Goal: Information Seeking & Learning: Compare options

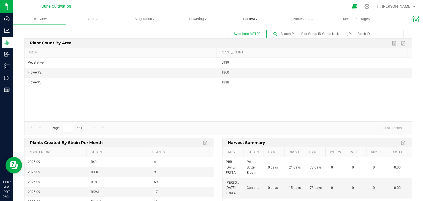
click at [248, 20] on span "Harvest" at bounding box center [250, 19] width 52 height 5
click at [251, 17] on span "Harvest" at bounding box center [250, 19] width 53 height 5
click at [236, 33] on span "Harvests" at bounding box center [239, 33] width 31 height 5
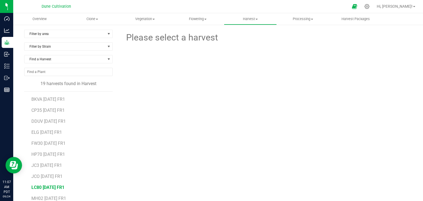
click at [46, 186] on span "LC80 [DATE] FR1" at bounding box center [47, 187] width 33 height 5
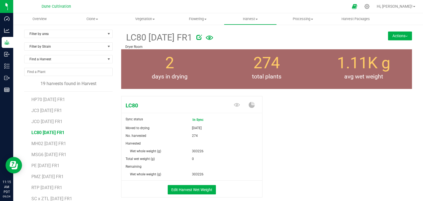
scroll to position [55, 0]
click at [58, 121] on span "JCO [DATE] FR1" at bounding box center [46, 121] width 31 height 5
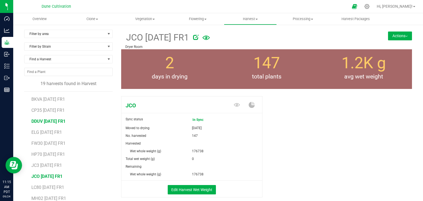
click at [50, 123] on span "DDUV [DATE] FR1" at bounding box center [48, 121] width 34 height 5
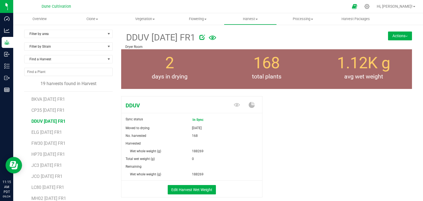
click at [50, 136] on li "FW30 [DATE] FR1" at bounding box center [69, 141] width 77 height 11
click at [46, 132] on span "ELG [DATE] FR1" at bounding box center [46, 132] width 31 height 5
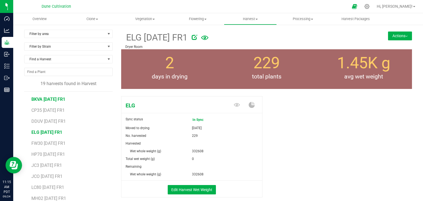
click at [44, 97] on span "BKVA [DATE] FR1" at bounding box center [48, 99] width 34 height 5
click at [40, 131] on span "ELG [DATE] FR1" at bounding box center [46, 132] width 31 height 5
click at [47, 98] on span "BKVA [DATE] FR1" at bounding box center [48, 99] width 34 height 5
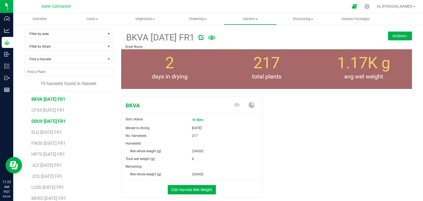
click at [58, 120] on span "DDUV [DATE] FR1" at bounding box center [48, 121] width 34 height 5
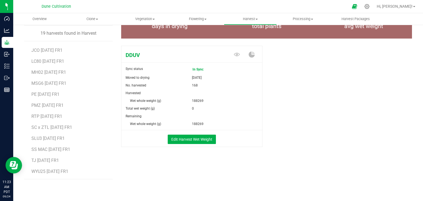
scroll to position [76, 0]
click at [47, 58] on li "LC80 [DATE] FR1" at bounding box center [69, 58] width 77 height 11
click at [47, 59] on span "LC80 [DATE] FR1" at bounding box center [47, 60] width 33 height 5
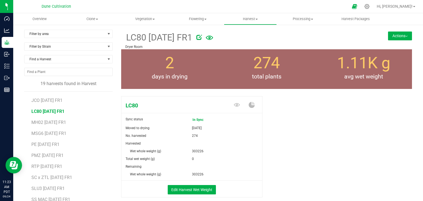
scroll to position [50, 0]
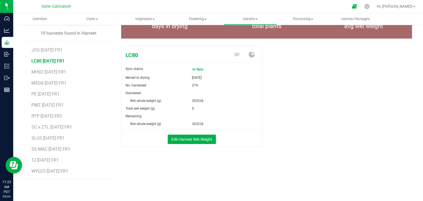
drag, startPoint x: 50, startPoint y: 80, endPoint x: 46, endPoint y: 79, distance: 3.7
click at [48, 80] on li "MSG6 [DATE] FR1" at bounding box center [69, 80] width 77 height 11
click at [38, 83] on span "MSG6 [DATE] FR1" at bounding box center [48, 82] width 35 height 5
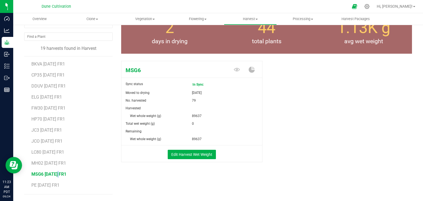
scroll to position [23, 0]
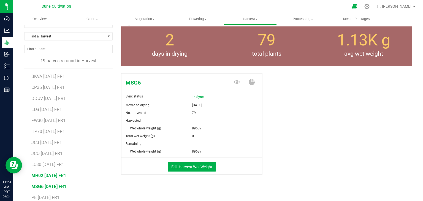
click at [47, 174] on span "MH02 [DATE] FR1" at bounding box center [48, 175] width 35 height 5
click at [54, 141] on span "JC3 [DATE] FR1" at bounding box center [46, 142] width 31 height 5
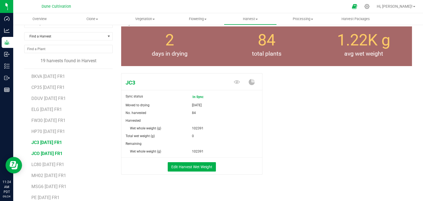
click at [55, 154] on span "JCO [DATE] FR1" at bounding box center [46, 153] width 31 height 5
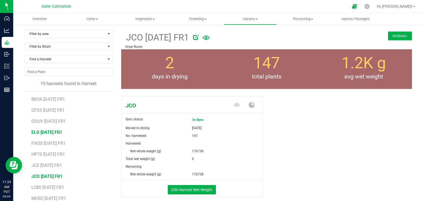
click at [52, 132] on span "ELG [DATE] FR1" at bounding box center [46, 132] width 31 height 5
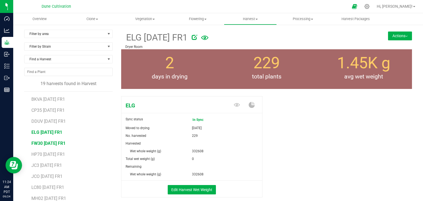
click at [59, 144] on span "FW30 [DATE] FR1" at bounding box center [48, 143] width 34 height 5
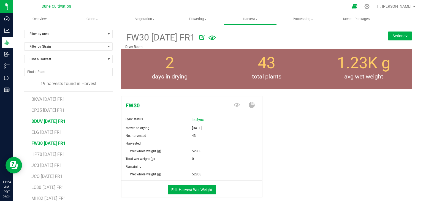
click at [50, 121] on span "DDUV [DATE] FR1" at bounding box center [48, 121] width 34 height 5
click at [48, 174] on span "JCO [DATE] FR1" at bounding box center [46, 176] width 31 height 5
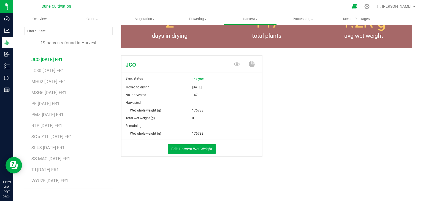
scroll to position [50, 0]
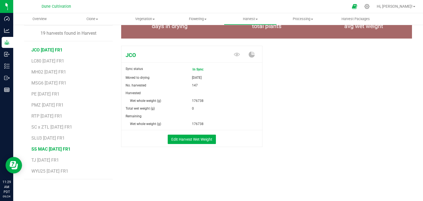
click at [42, 149] on span "SS MAC [DATE] FR1" at bounding box center [50, 148] width 39 height 5
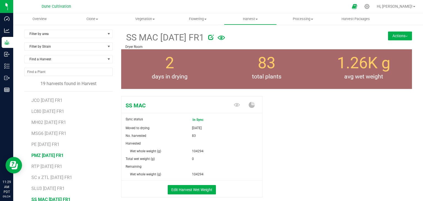
click at [50, 153] on span "PMZ [DATE] FR1" at bounding box center [47, 155] width 32 height 5
click at [48, 145] on span "PE [DATE] FR1" at bounding box center [45, 144] width 28 height 5
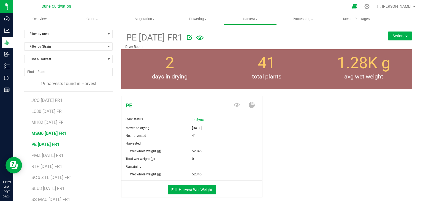
click at [48, 132] on span "MSG6 [DATE] FR1" at bounding box center [48, 133] width 35 height 5
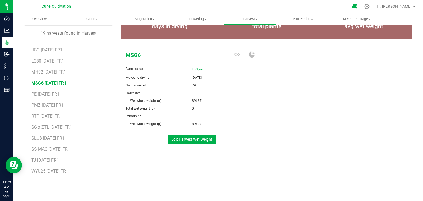
scroll to position [48, 0]
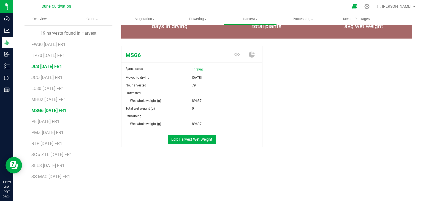
click at [41, 65] on span "JC3 [DATE] FR1" at bounding box center [46, 66] width 31 height 5
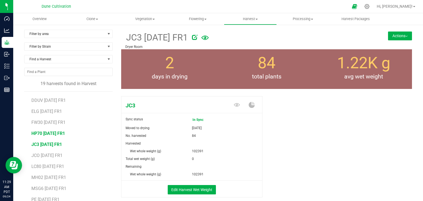
click at [59, 131] on span "HP70 [DATE] FR1" at bounding box center [48, 133] width 34 height 5
click at [46, 124] on span "FW30 [DATE] FR1" at bounding box center [48, 122] width 34 height 5
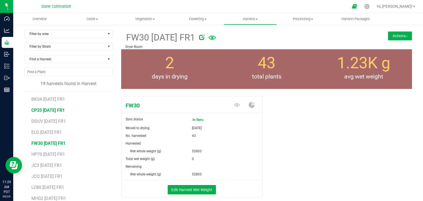
click at [53, 111] on span "CP35 [DATE] FR1" at bounding box center [47, 110] width 33 height 5
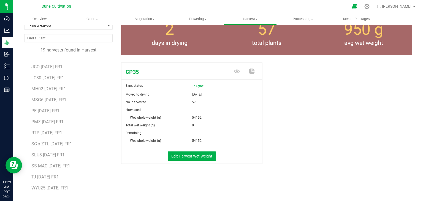
scroll to position [50, 0]
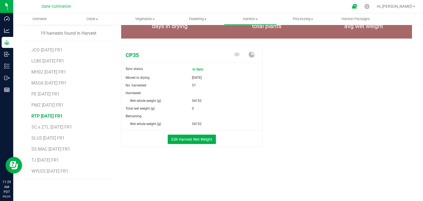
click at [41, 116] on span "RTP [DATE] FR1" at bounding box center [46, 115] width 31 height 5
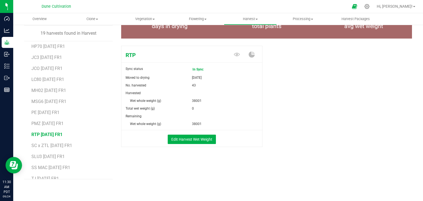
scroll to position [48, 0]
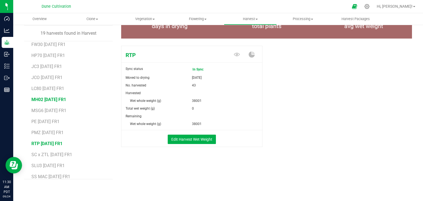
click at [45, 101] on span "MH02 [DATE] FR1" at bounding box center [48, 99] width 35 height 5
click at [44, 112] on span "MSG6 [DATE] FR1" at bounding box center [48, 110] width 35 height 5
click at [50, 65] on span "JC3 [DATE] FR1" at bounding box center [46, 66] width 31 height 5
click at [57, 54] on span "HP70 [DATE] FR1" at bounding box center [48, 55] width 34 height 5
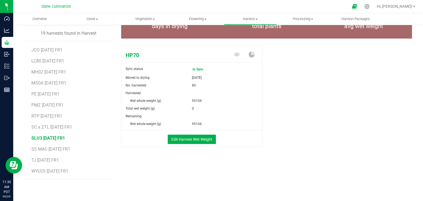
click at [59, 136] on span "SLU3 [DATE] FR1" at bounding box center [48, 137] width 34 height 5
click at [58, 161] on span "TJ [DATE] FR1" at bounding box center [45, 159] width 28 height 5
click at [50, 146] on span "SS MAC [DATE] FR1" at bounding box center [50, 148] width 39 height 5
click at [48, 168] on span "WYU25 [DATE] FR1" at bounding box center [49, 170] width 37 height 5
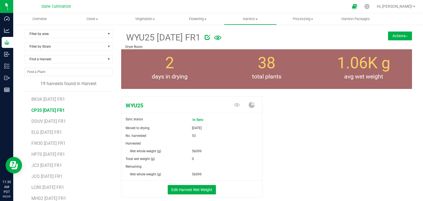
click at [55, 112] on span "CP35 [DATE] FR1" at bounding box center [47, 110] width 33 height 5
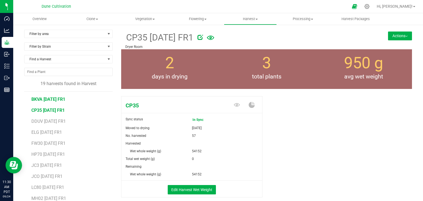
click at [57, 99] on span "BKVA [DATE] FR1" at bounding box center [48, 99] width 34 height 5
click at [54, 110] on span "CP35 [DATE] FR1" at bounding box center [47, 110] width 33 height 5
click at [47, 130] on span "ELG [DATE] FR1" at bounding box center [46, 132] width 31 height 5
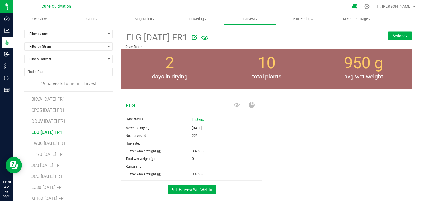
scroll to position [28, 0]
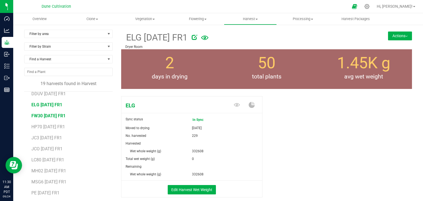
click at [52, 114] on span "FW30 [DATE] FR1" at bounding box center [48, 115] width 34 height 5
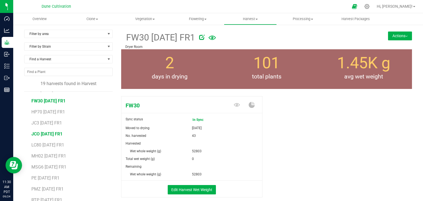
scroll to position [55, 0]
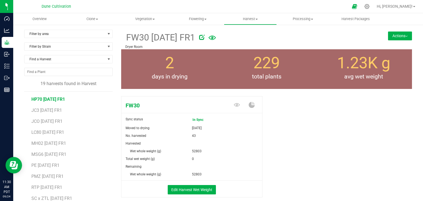
click at [56, 98] on span "HP70 [DATE] FR1" at bounding box center [48, 99] width 34 height 5
click at [49, 112] on span "JC3 [DATE] FR1" at bounding box center [46, 110] width 31 height 5
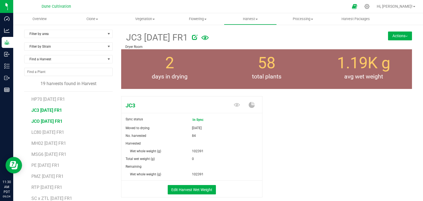
click at [49, 121] on span "JCO [DATE] FR1" at bounding box center [46, 121] width 31 height 5
click at [53, 144] on span "MH02 [DATE] FR1" at bounding box center [48, 143] width 35 height 5
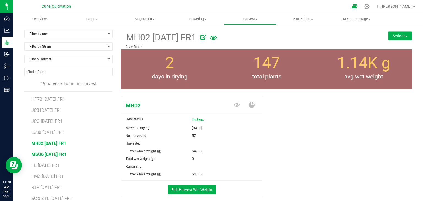
click at [54, 150] on li "MSG6 [DATE] FR1" at bounding box center [69, 152] width 77 height 11
click at [42, 151] on li "MSG6 [DATE] FR1" at bounding box center [69, 152] width 77 height 11
click at [50, 152] on span "MSG6 [DATE] FR1" at bounding box center [48, 154] width 35 height 5
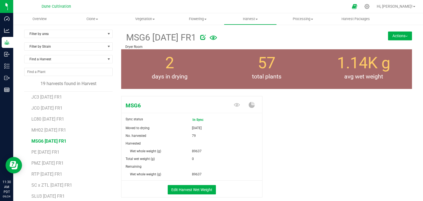
scroll to position [76, 0]
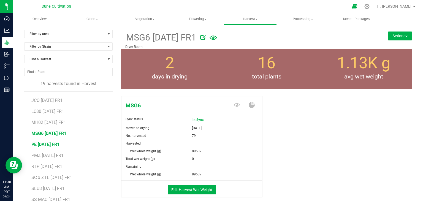
click at [48, 146] on span "PE [DATE] FR1" at bounding box center [45, 144] width 28 height 5
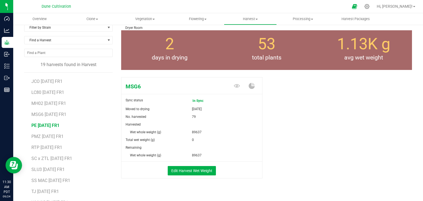
scroll to position [28, 0]
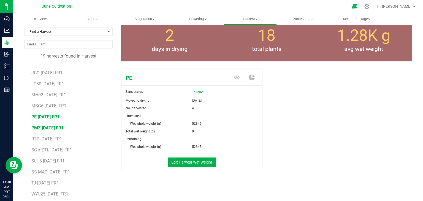
click at [48, 130] on span "PMZ [DATE] FR1" at bounding box center [47, 127] width 32 height 5
click at [39, 141] on span "RTP [DATE] FR1" at bounding box center [46, 138] width 31 height 5
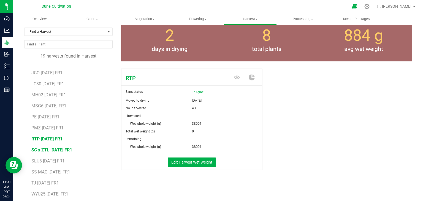
click at [44, 151] on span "SC x ZTL [DATE] FR1" at bounding box center [51, 149] width 41 height 5
click at [42, 162] on span "SLU3 [DATE] FR1" at bounding box center [48, 160] width 34 height 5
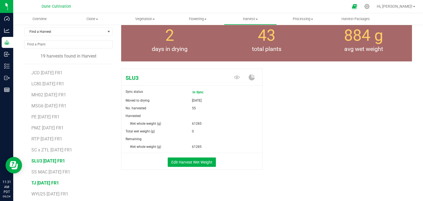
click at [44, 180] on span "TJ [DATE] FR1" at bounding box center [45, 182] width 28 height 5
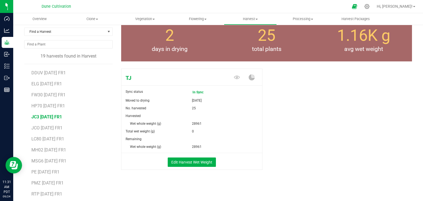
click at [52, 116] on span "JC3 [DATE] FR1" at bounding box center [46, 116] width 31 height 5
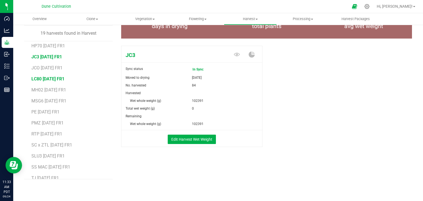
scroll to position [48, 0]
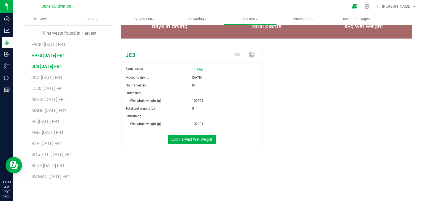
click at [56, 53] on span "HP70 [DATE] FR1" at bounding box center [48, 55] width 34 height 5
click at [37, 43] on span "FW30 [DATE] FR1" at bounding box center [48, 44] width 34 height 5
click at [52, 53] on span "HP70 [DATE] FR1" at bounding box center [48, 55] width 34 height 5
click at [44, 100] on span "MH02 [DATE] FR1" at bounding box center [48, 99] width 35 height 5
click at [40, 108] on span "MSG6 [DATE] FR1" at bounding box center [48, 110] width 35 height 5
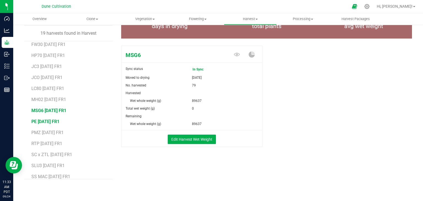
click at [47, 123] on span "PE [DATE] FR1" at bounding box center [45, 121] width 28 height 5
click at [54, 131] on span "PMZ [DATE] FR1" at bounding box center [47, 132] width 32 height 5
click at [49, 143] on span "RTP [DATE] FR1" at bounding box center [46, 143] width 31 height 5
click at [48, 152] on span "SC x ZTL [DATE] FR1" at bounding box center [51, 154] width 41 height 5
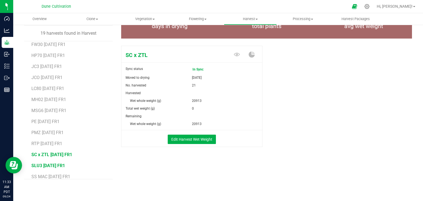
click at [48, 164] on span "SLU3 [DATE] FR1" at bounding box center [48, 165] width 34 height 5
click at [48, 174] on span "SS MAC [DATE] FR1" at bounding box center [50, 176] width 39 height 5
click at [62, 160] on li "SLU3 [DATE] FR1" at bounding box center [69, 163] width 77 height 11
click at [59, 162] on li "SLU3 [DATE] FR1" at bounding box center [69, 163] width 77 height 11
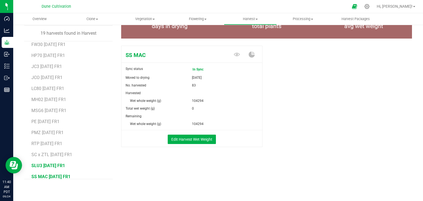
click at [49, 166] on span "SLU3 [DATE] FR1" at bounding box center [48, 165] width 34 height 5
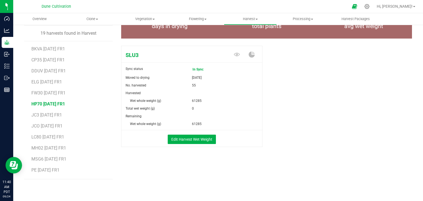
click at [39, 102] on span "HP70 [DATE] FR1" at bounding box center [48, 103] width 34 height 5
click at [46, 158] on span "MSG6 [DATE] FR1" at bounding box center [48, 158] width 35 height 5
click at [43, 144] on li "MH02 [DATE] FR1" at bounding box center [69, 145] width 77 height 11
click at [44, 148] on span "MH02 [DATE] FR1" at bounding box center [48, 147] width 35 height 5
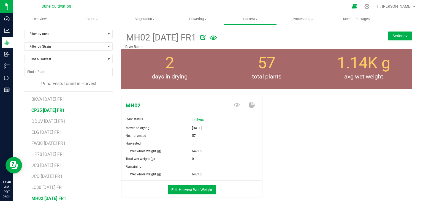
click at [45, 110] on span "CP35 [DATE] FR1" at bounding box center [47, 110] width 33 height 5
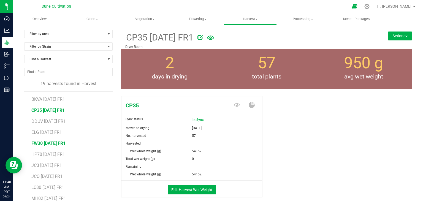
click at [39, 141] on span "FW30 [DATE] FR1" at bounding box center [48, 143] width 34 height 5
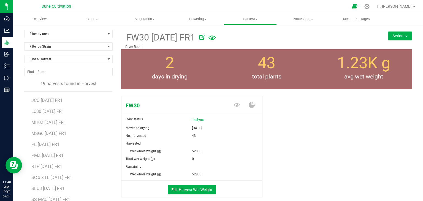
click at [43, 126] on li "MSG6 [DATE] FR1" at bounding box center [69, 131] width 77 height 11
click at [42, 123] on span "MH02 [DATE] FR1" at bounding box center [48, 122] width 35 height 5
click at [36, 146] on span "PE [DATE] FR1" at bounding box center [45, 144] width 28 height 5
click at [55, 156] on span "PMZ [DATE] FR1" at bounding box center [47, 155] width 32 height 5
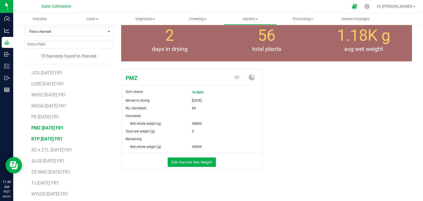
click at [52, 140] on span "RTP [DATE] FR1" at bounding box center [46, 138] width 31 height 5
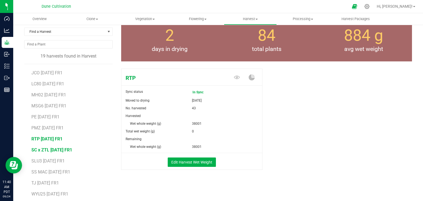
click at [56, 148] on span "SC x ZTL [DATE] FR1" at bounding box center [51, 149] width 41 height 5
click at [53, 154] on li "SLU3 [DATE] FR1" at bounding box center [69, 158] width 77 height 11
click at [42, 162] on span "SLU3 [DATE] FR1" at bounding box center [48, 160] width 34 height 5
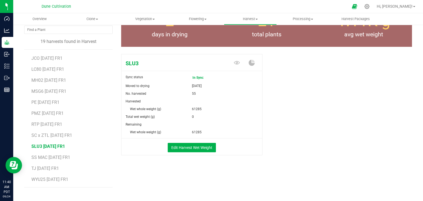
scroll to position [50, 0]
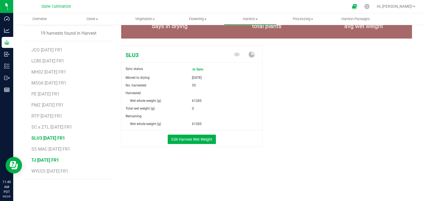
click at [43, 159] on span "TJ [DATE] FR1" at bounding box center [45, 159] width 28 height 5
click at [45, 175] on li "WYU25 [DATE] FR1" at bounding box center [69, 171] width 77 height 15
click at [46, 172] on span "WYU25 [DATE] FR1" at bounding box center [49, 170] width 37 height 5
click at [52, 146] on span "MH02 [DATE] FR1" at bounding box center [48, 147] width 35 height 5
drag, startPoint x: 42, startPoint y: 59, endPoint x: 44, endPoint y: 56, distance: 3.8
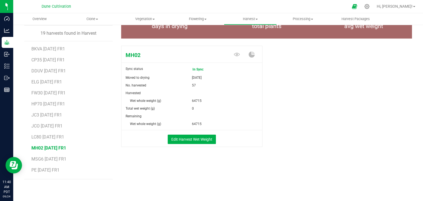
click at [44, 56] on li "CP35 [DATE] FR1" at bounding box center [69, 57] width 77 height 11
click at [45, 61] on span "CP35 [DATE] FR1" at bounding box center [47, 59] width 33 height 5
click at [59, 144] on li "MH02 [DATE] FR1" at bounding box center [69, 145] width 77 height 11
click at [60, 146] on span "MH02 [DATE] FR1" at bounding box center [48, 147] width 35 height 5
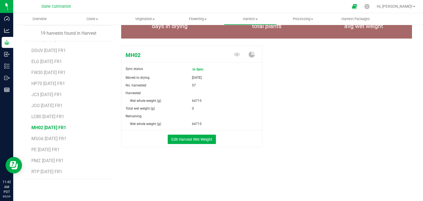
scroll to position [55, 0]
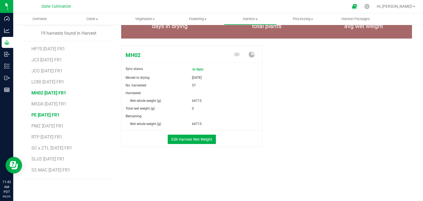
click at [50, 114] on span "PE [DATE] FR1" at bounding box center [45, 114] width 28 height 5
click at [51, 136] on span "RTP [DATE] FR1" at bounding box center [46, 136] width 31 height 5
click at [47, 135] on span "SLU3 [DATE] FR1" at bounding box center [48, 137] width 34 height 5
click at [43, 167] on li "WYU25 [DATE] FR1" at bounding box center [69, 171] width 77 height 15
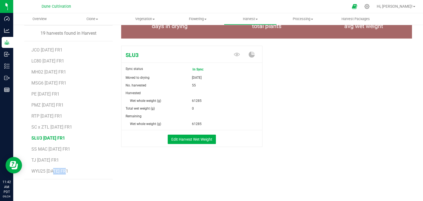
click at [43, 167] on li "WYU25 [DATE] FR1" at bounding box center [69, 171] width 77 height 15
click at [50, 168] on span "WYU25 [DATE] FR1" at bounding box center [49, 170] width 37 height 5
click at [58, 158] on span "TJ [DATE] FR1" at bounding box center [45, 159] width 28 height 5
click at [57, 151] on span "SS MAC [DATE] FR1" at bounding box center [50, 148] width 39 height 5
click at [55, 138] on span "SLU3 [DATE] FR1" at bounding box center [48, 137] width 34 height 5
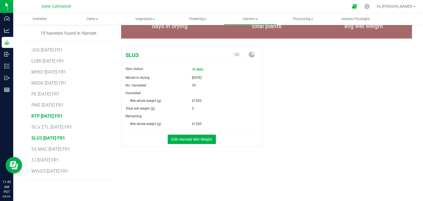
click at [50, 113] on span "RTP [DATE] FR1" at bounding box center [46, 115] width 31 height 5
click at [66, 92] on span "FW30 [DATE] FR1" at bounding box center [48, 92] width 34 height 5
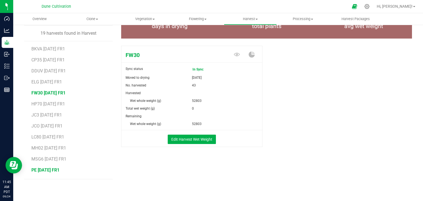
click at [39, 167] on span "PE [DATE] FR1" at bounding box center [45, 169] width 28 height 5
click at [58, 124] on span "PMZ [DATE] FR1" at bounding box center [47, 125] width 32 height 5
click at [52, 139] on span "RTP [DATE] FR1" at bounding box center [46, 136] width 31 height 5
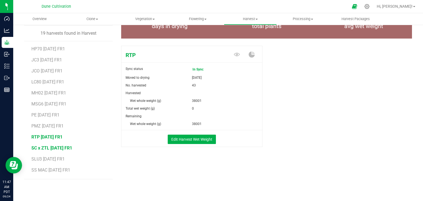
click at [52, 145] on span "SC x ZTL [DATE] FR1" at bounding box center [51, 147] width 41 height 5
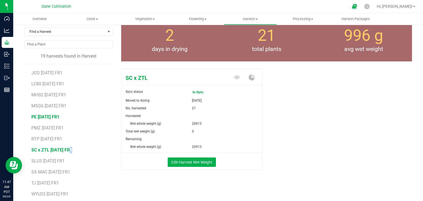
scroll to position [50, 0]
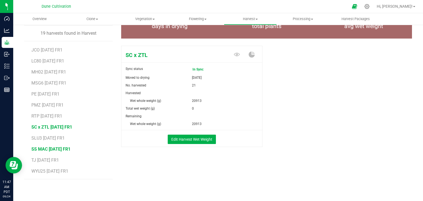
click at [45, 148] on span "SS MAC [DATE] FR1" at bounding box center [50, 148] width 39 height 5
click at [45, 162] on li "TJ [DATE] FR1" at bounding box center [69, 158] width 77 height 11
click at [46, 161] on span "TJ [DATE] FR1" at bounding box center [45, 159] width 28 height 5
click at [54, 124] on span "SC x ZTL [DATE] FR1" at bounding box center [51, 126] width 41 height 5
click at [49, 157] on span "TJ [DATE] FR1" at bounding box center [45, 159] width 28 height 5
